Goal: Transaction & Acquisition: Obtain resource

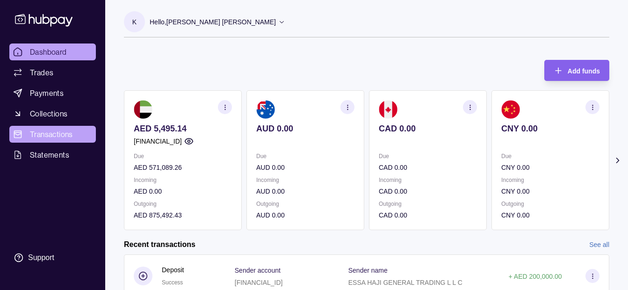
click at [45, 135] on span "Transactions" at bounding box center [51, 134] width 43 height 11
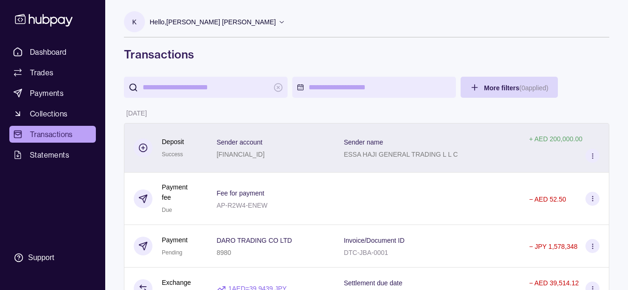
scroll to position [47, 0]
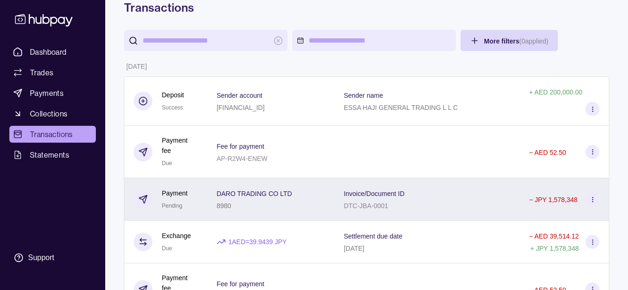
click at [321, 188] on div "DARO TRADING CO LTD 8980" at bounding box center [271, 199] width 109 height 23
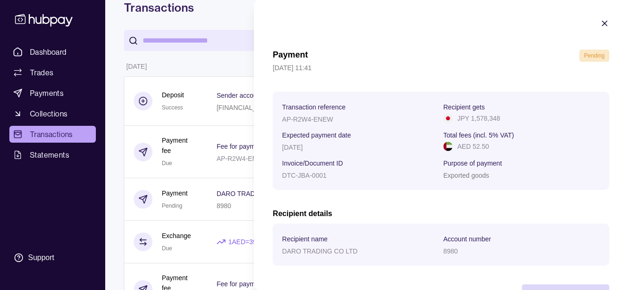
scroll to position [34, 0]
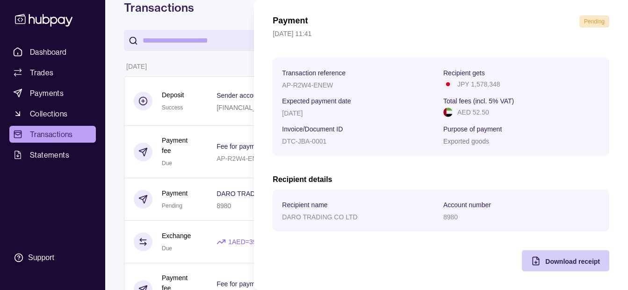
click at [545, 262] on span "Download receipt" at bounding box center [572, 261] width 55 height 7
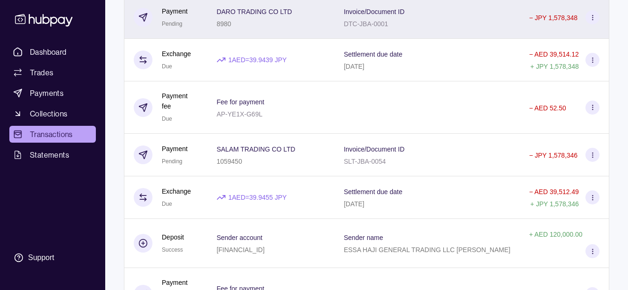
scroll to position [234, 0]
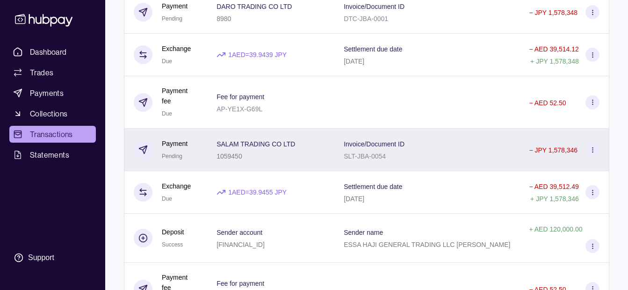
click at [290, 150] on div "1059450" at bounding box center [256, 155] width 79 height 11
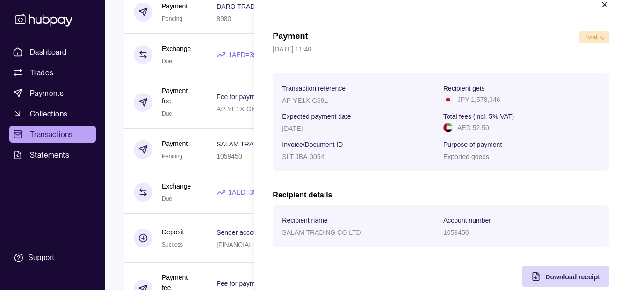
scroll to position [34, 0]
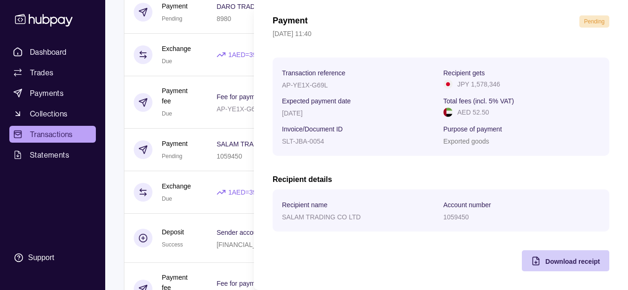
click at [558, 264] on span "Download receipt" at bounding box center [572, 261] width 55 height 7
click at [395, 14] on section "Payment Pending [DATE] 11:40 Transaction reference AP-YE1X-G69L Recipient gets …" at bounding box center [441, 128] width 374 height 324
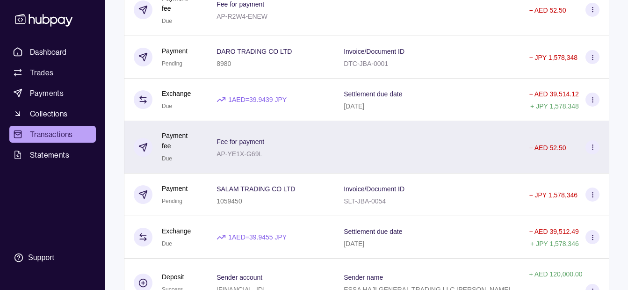
scroll to position [0, 0]
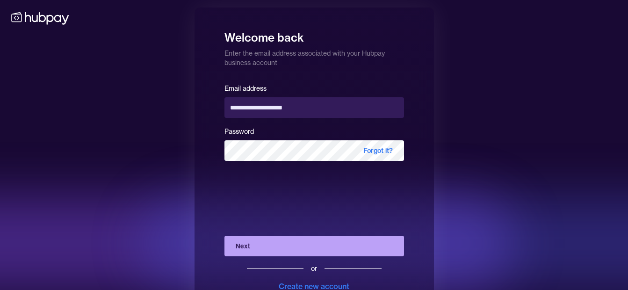
click at [514, 55] on div "**********" at bounding box center [314, 162] width 628 height 324
